Goal: Task Accomplishment & Management: Use online tool/utility

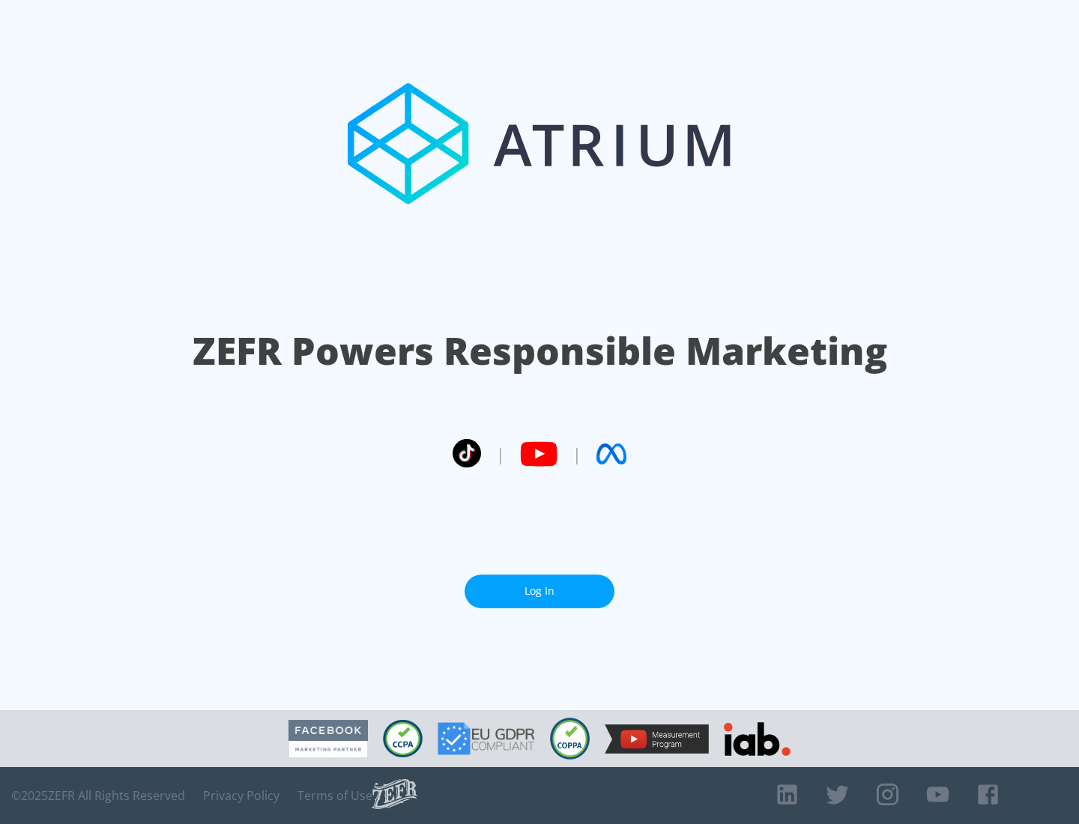
click at [539, 591] on link "Log In" at bounding box center [539, 592] width 150 height 34
